Goal: Transaction & Acquisition: Purchase product/service

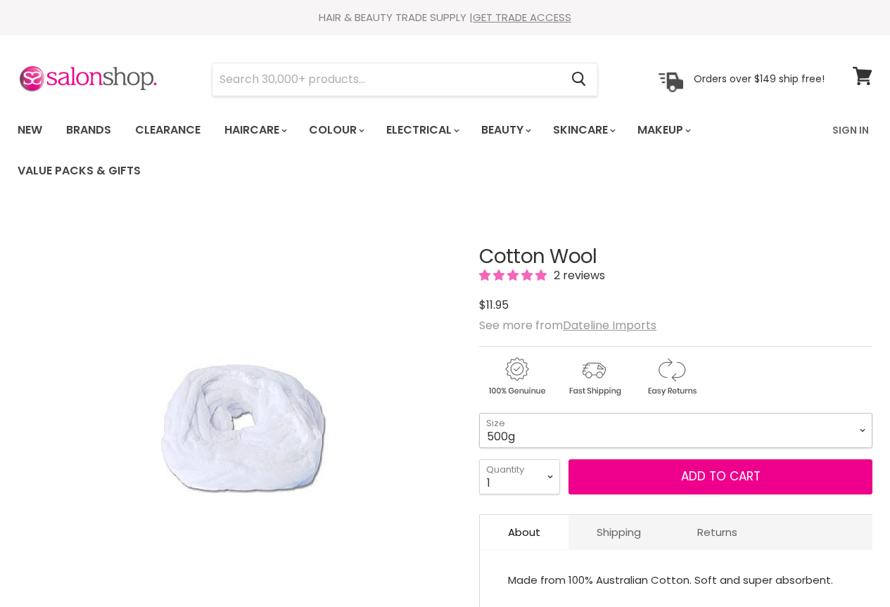
click at [490, 431] on select "500g 1kg" at bounding box center [675, 430] width 393 height 35
click at [479, 413] on select "500g 1kg" at bounding box center [675, 430] width 393 height 35
select select "1kg"
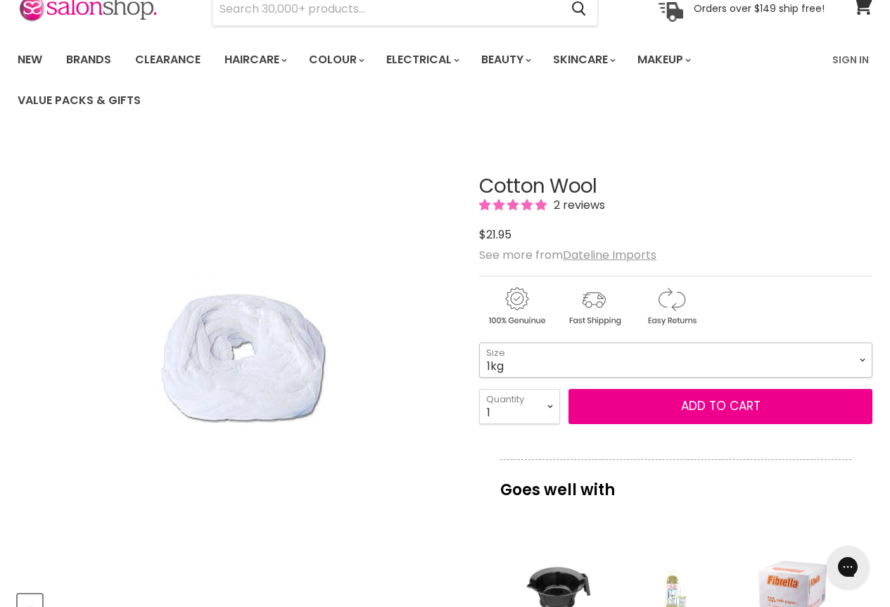
scroll to position [141, 0]
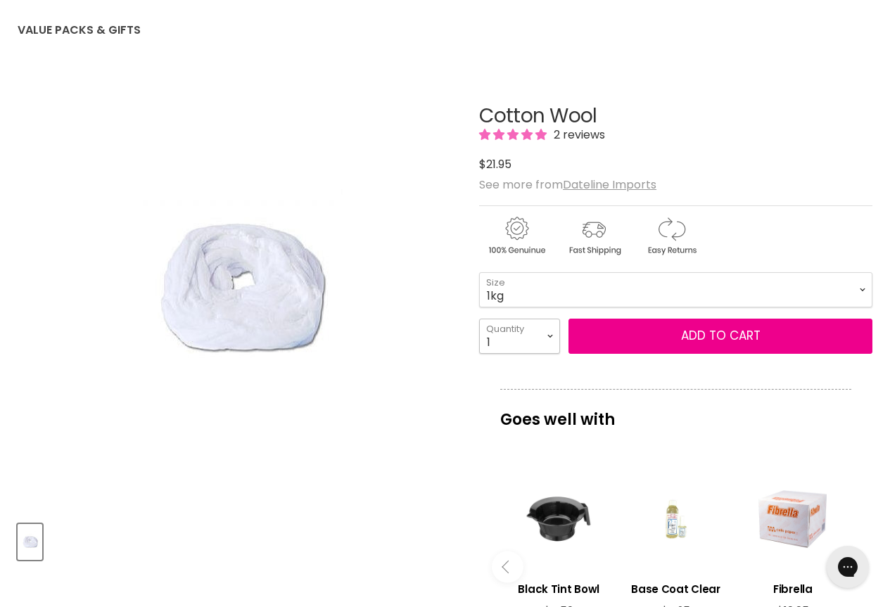
click at [549, 341] on select "1 2 3 4 5 6 7 8 9 10+" at bounding box center [519, 336] width 81 height 35
select select "2"
click at [479, 319] on select "1 2 3 4 5 6 7 8 9 10+" at bounding box center [519, 336] width 81 height 35
type input "2"
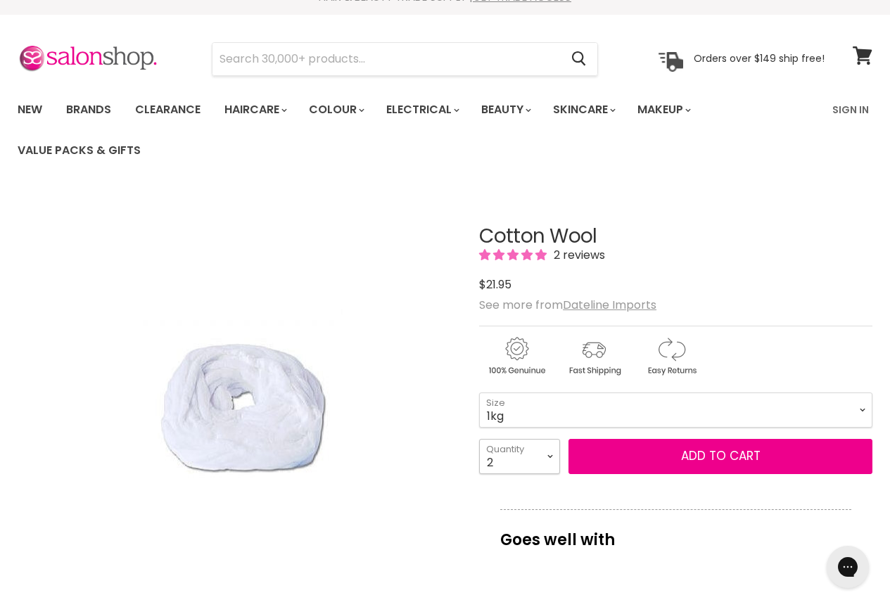
scroll to position [0, 0]
